Goal: Transaction & Acquisition: Purchase product/service

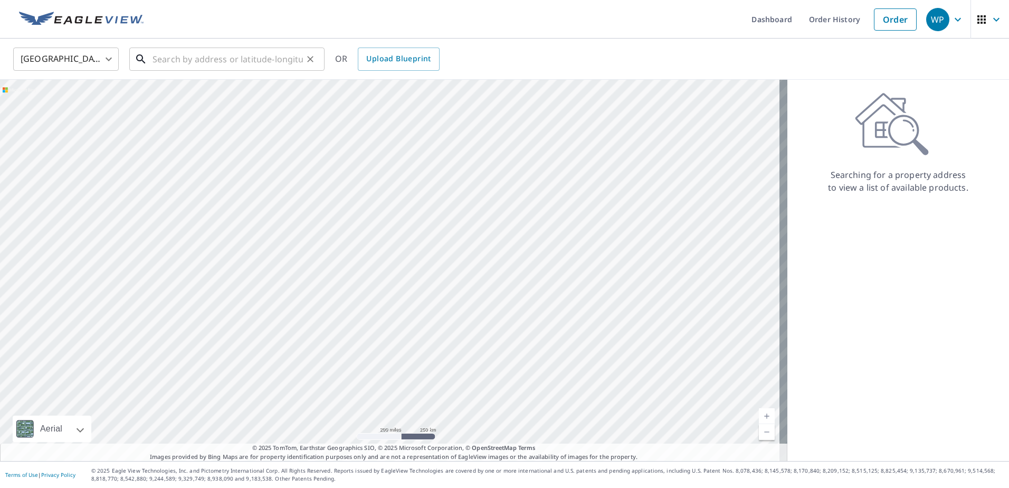
click at [220, 55] on input "text" at bounding box center [228, 59] width 150 height 30
paste input "1903 KUSKOKWIM ST"
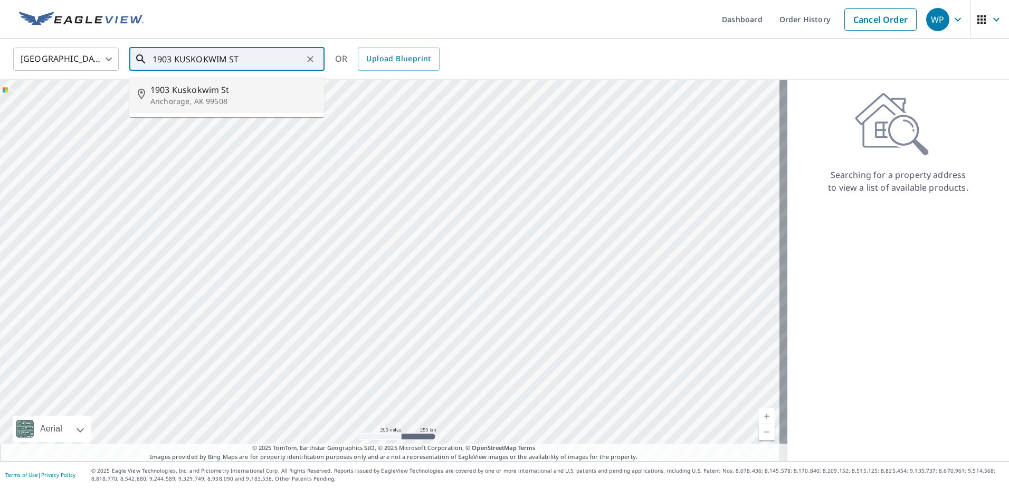
click at [227, 97] on p "Anchorage, AK 99508" at bounding box center [233, 101] width 166 height 11
type input "1903 Kuskokwim [GEOGRAPHIC_DATA]"
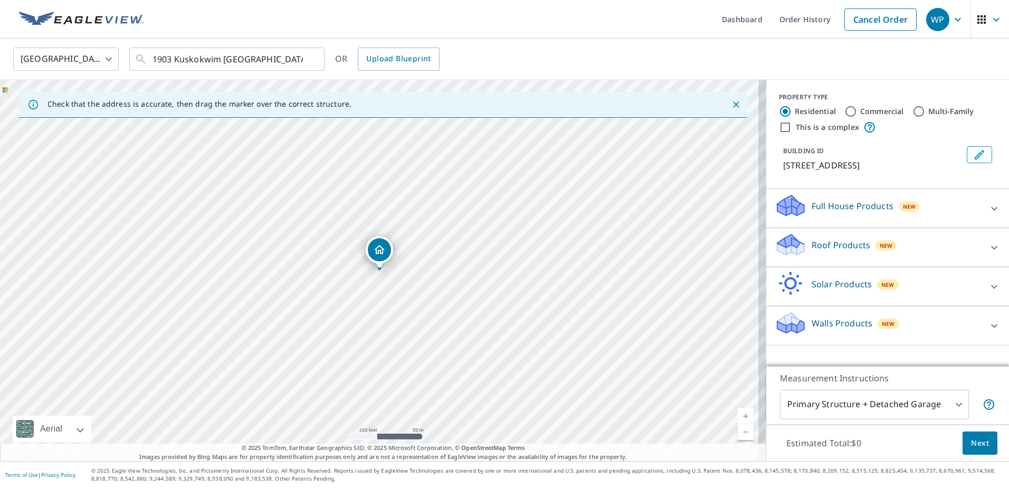
click at [837, 247] on p "Roof Products" at bounding box center [841, 245] width 59 height 13
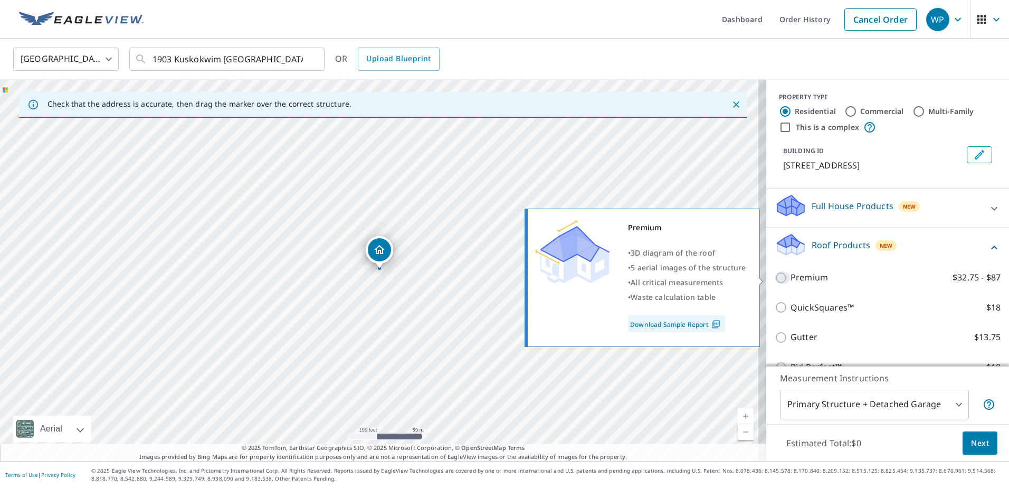
click at [775, 280] on input "Premium $32.75 - $87" at bounding box center [783, 277] width 16 height 13
checkbox input "true"
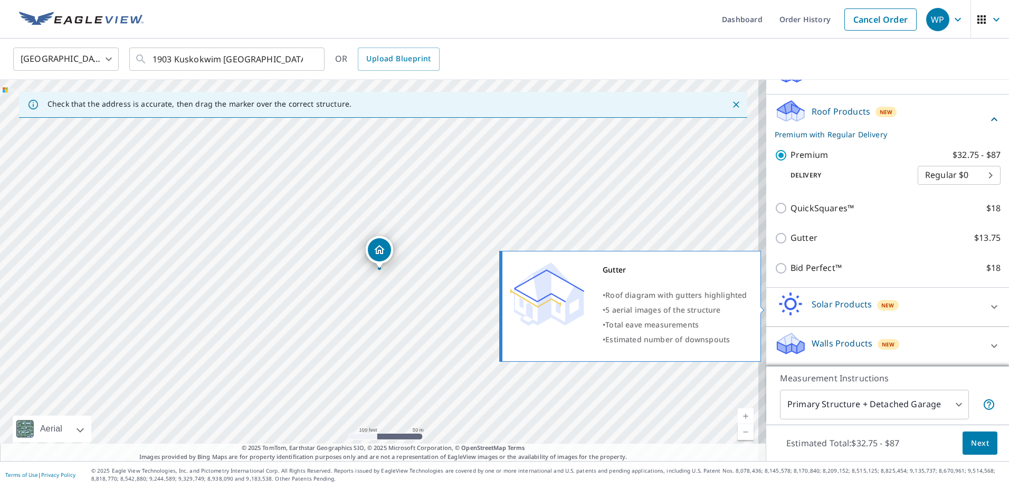
scroll to position [135, 0]
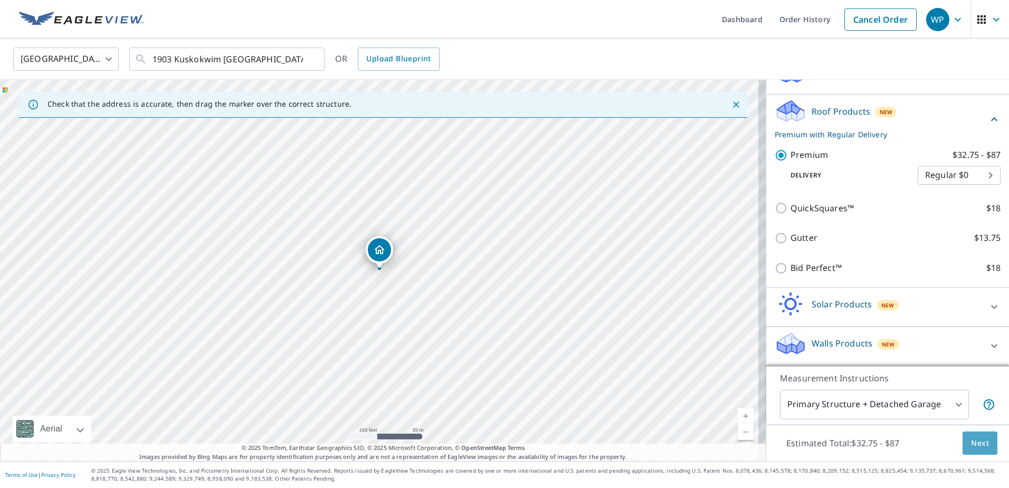
click at [979, 441] on span "Next" at bounding box center [980, 442] width 18 height 13
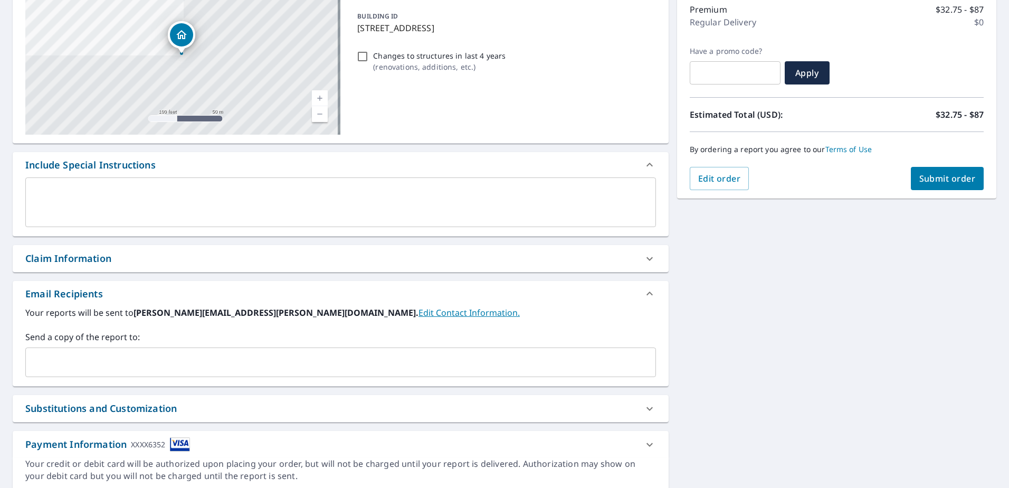
scroll to position [158, 0]
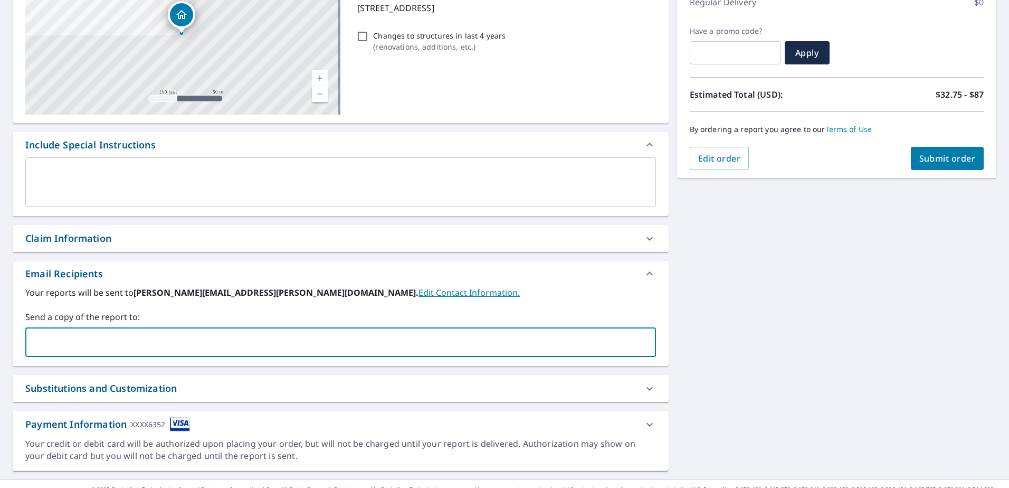
click at [109, 340] on input "text" at bounding box center [332, 342] width 605 height 20
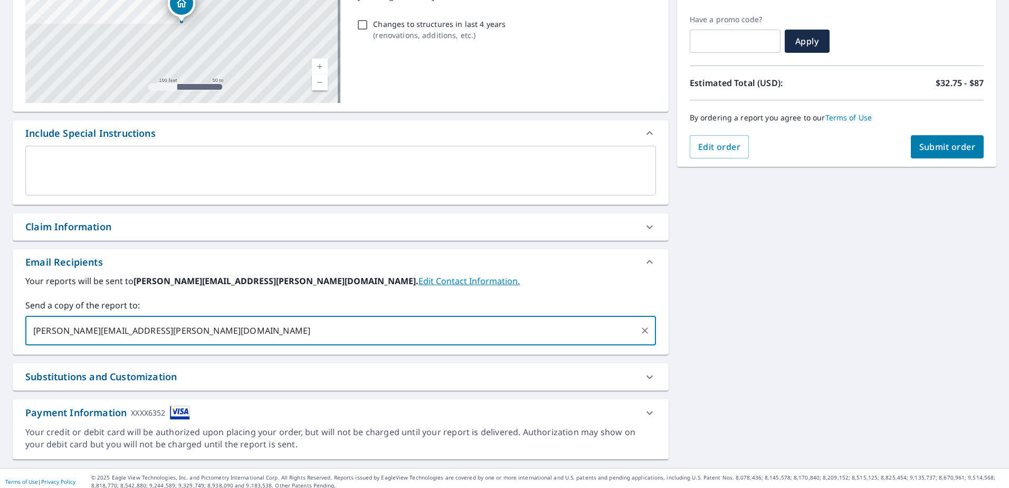
scroll to position [177, 0]
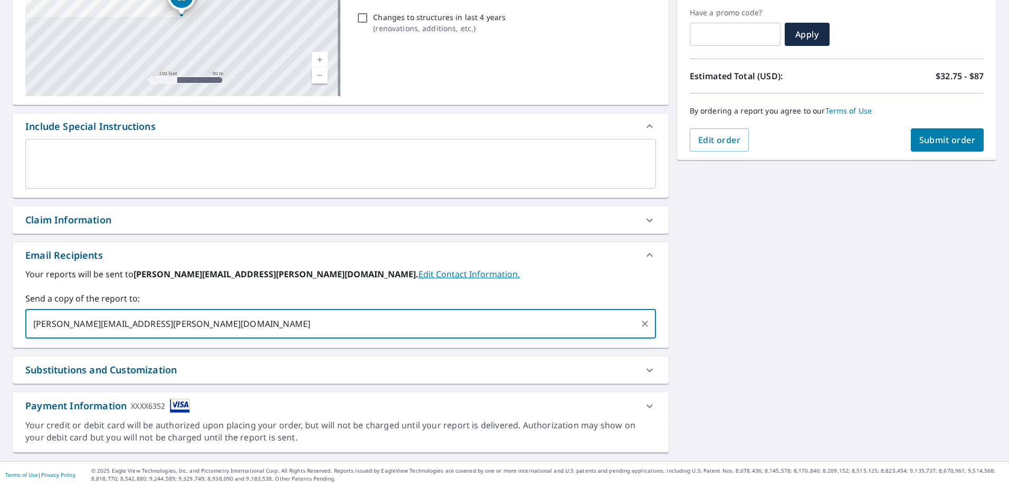
type input "[PERSON_NAME][EMAIL_ADDRESS][PERSON_NAME][DOMAIN_NAME]"
click at [944, 138] on span "Submit order" at bounding box center [947, 140] width 56 height 12
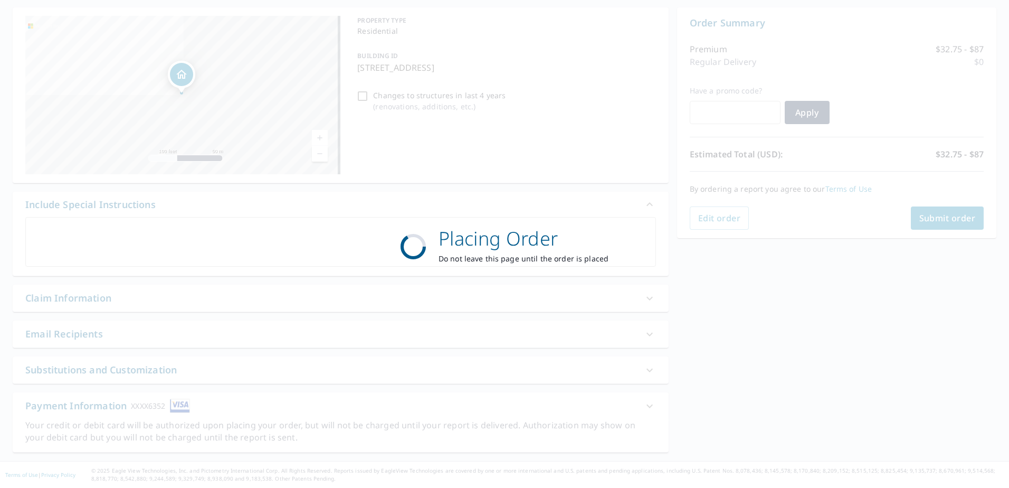
scroll to position [99, 0]
